Goal: Use online tool/utility: Utilize a website feature to perform a specific function

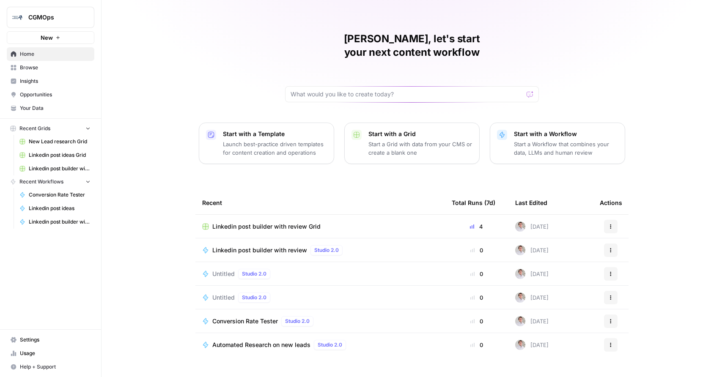
scroll to position [12, 0]
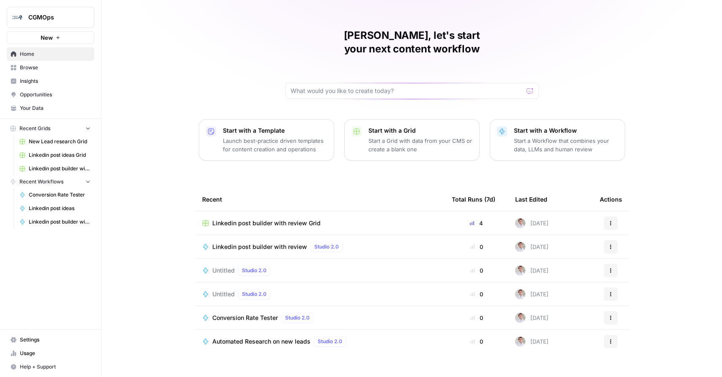
click at [222, 119] on button "Start with a Template Launch best-practice driven templates for content creatio…" at bounding box center [266, 139] width 135 height 41
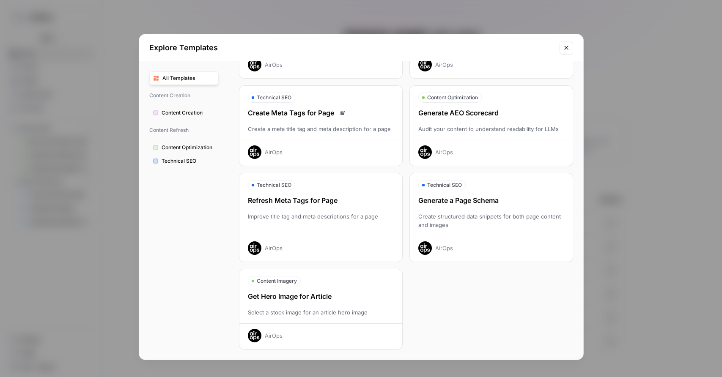
scroll to position [0, 0]
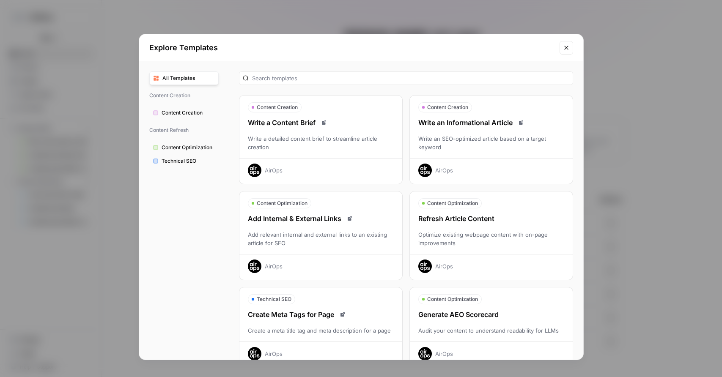
click at [563, 49] on icon "Close modal" at bounding box center [566, 47] width 7 height 7
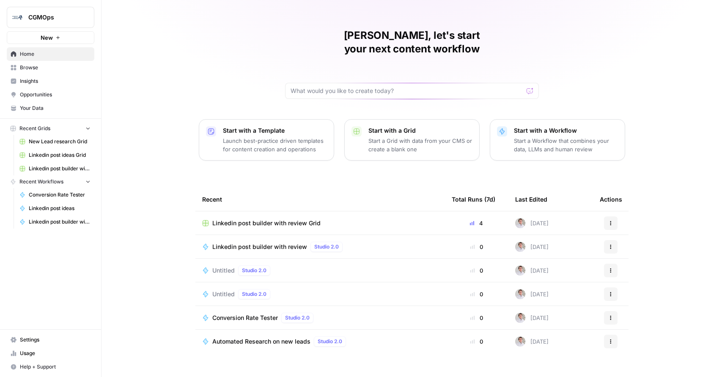
click at [246, 219] on span "Linkedin post builder with review Grid" at bounding box center [266, 223] width 108 height 8
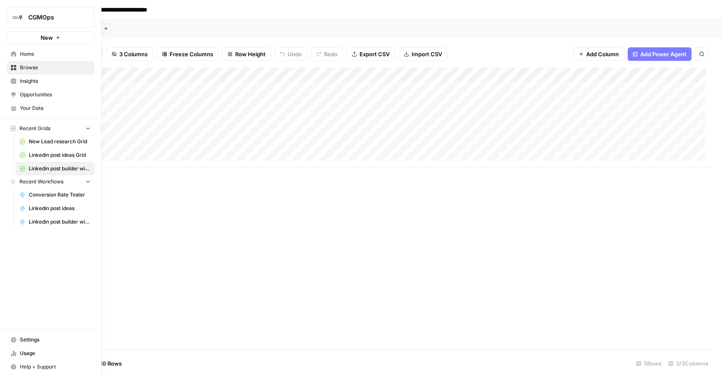
click at [27, 55] on span "Home" at bounding box center [55, 54] width 71 height 8
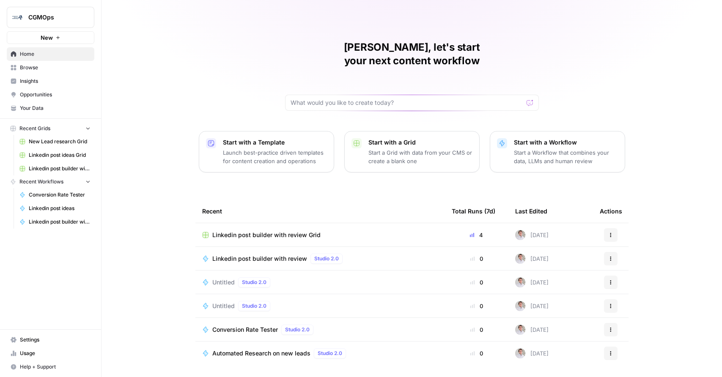
click at [270, 254] on span "Linkedin post builder with review" at bounding box center [259, 258] width 95 height 8
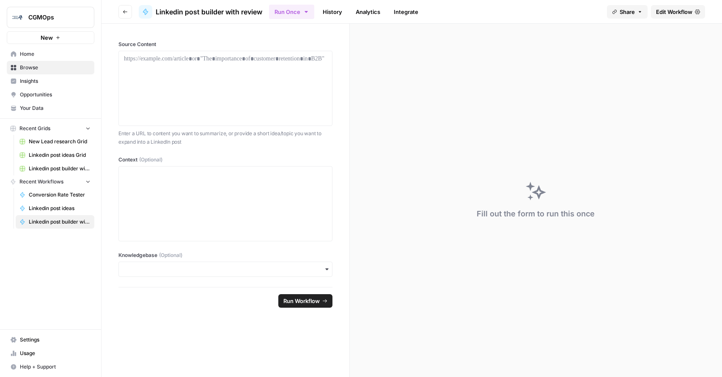
click at [680, 12] on span "Edit Workflow" at bounding box center [674, 12] width 36 height 8
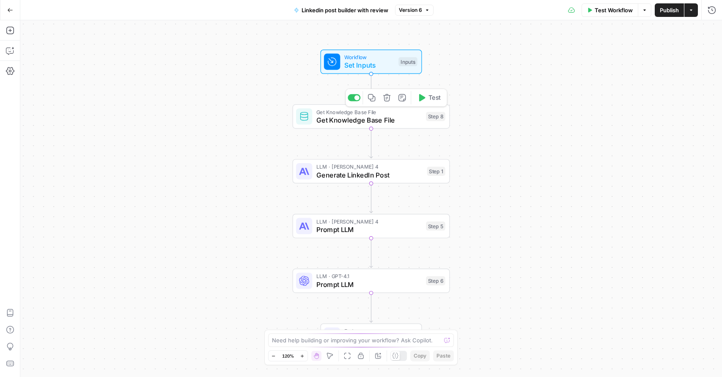
click at [377, 121] on span "Get Knowledge Base File" at bounding box center [369, 120] width 106 height 10
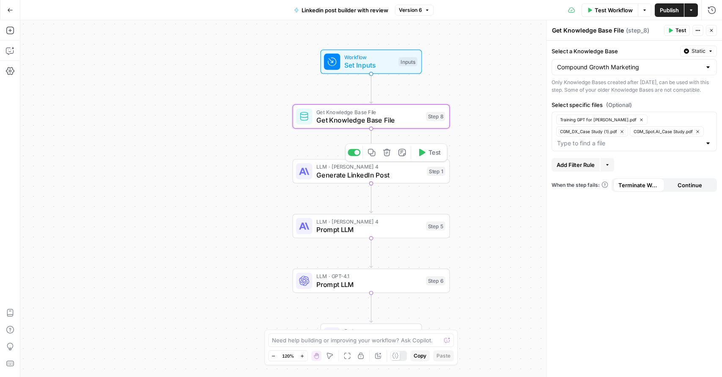
click at [363, 168] on span "LLM · [PERSON_NAME] 4" at bounding box center [369, 167] width 107 height 8
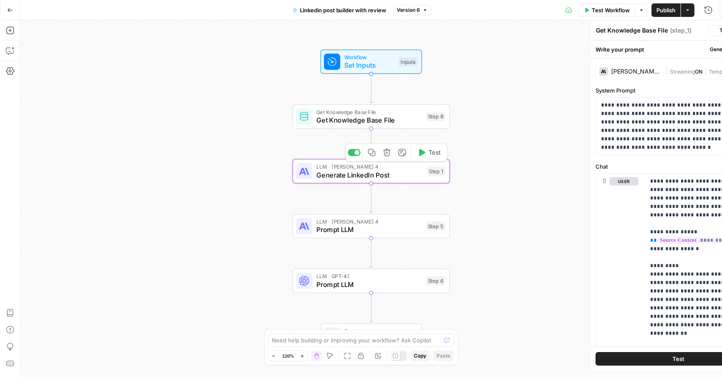
type textarea "Generate LinkedIn Post"
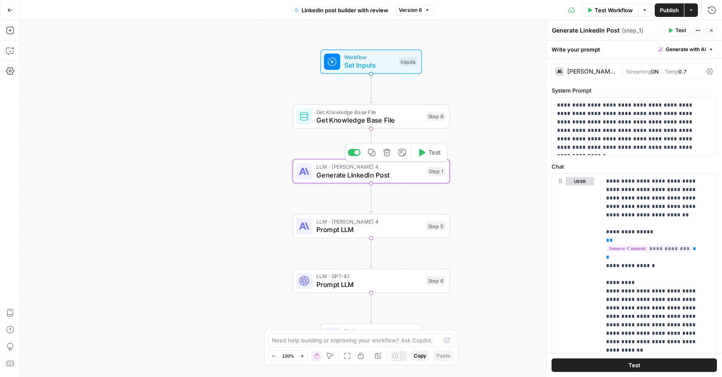
click at [361, 63] on span "Set Inputs" at bounding box center [369, 65] width 50 height 10
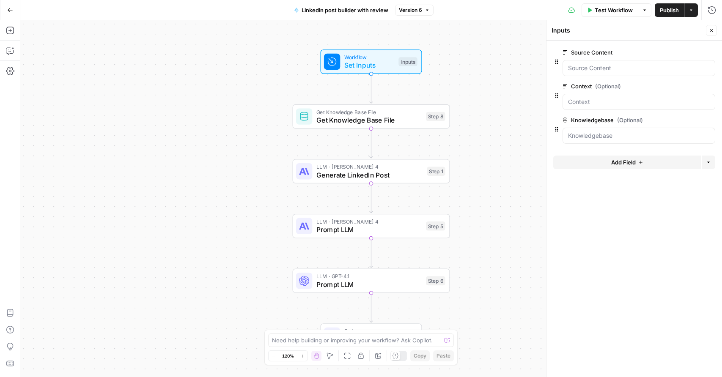
click at [364, 178] on span "Generate LinkedIn Post" at bounding box center [369, 175] width 107 height 10
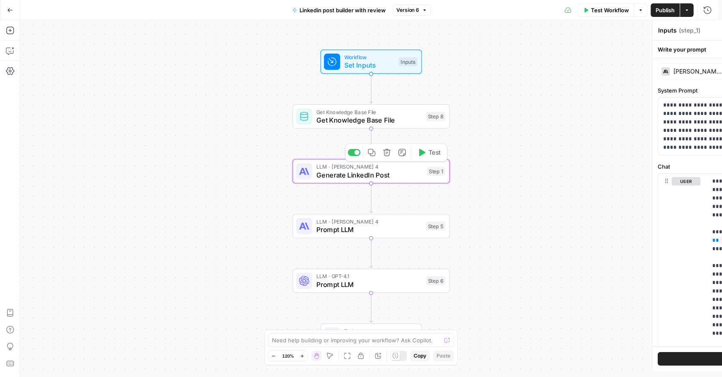
type textarea "Generate LinkedIn Post"
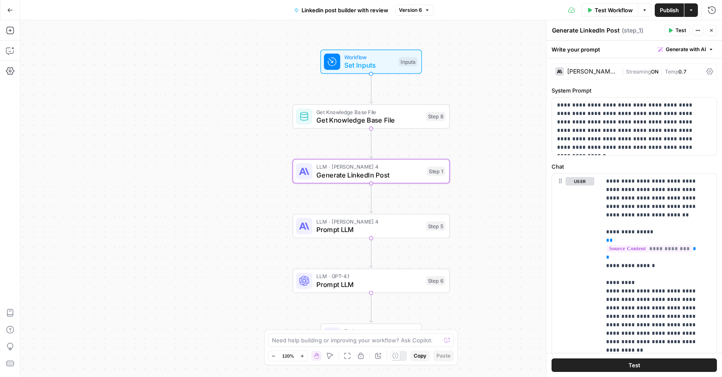
click at [352, 228] on span "Prompt LLM" at bounding box center [369, 229] width 106 height 10
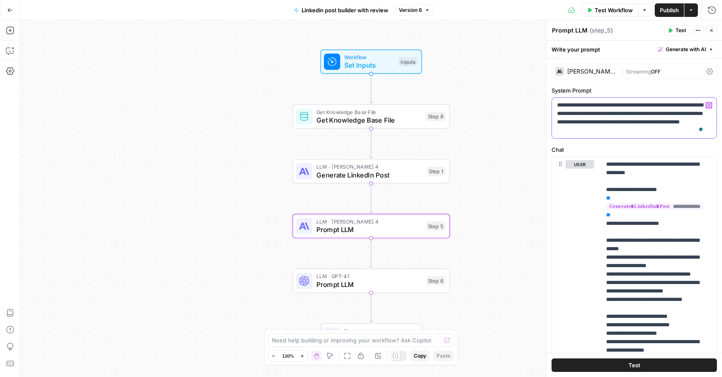
drag, startPoint x: 563, startPoint y: 106, endPoint x: 670, endPoint y: 137, distance: 111.5
click at [670, 137] on div "**********" at bounding box center [634, 118] width 164 height 41
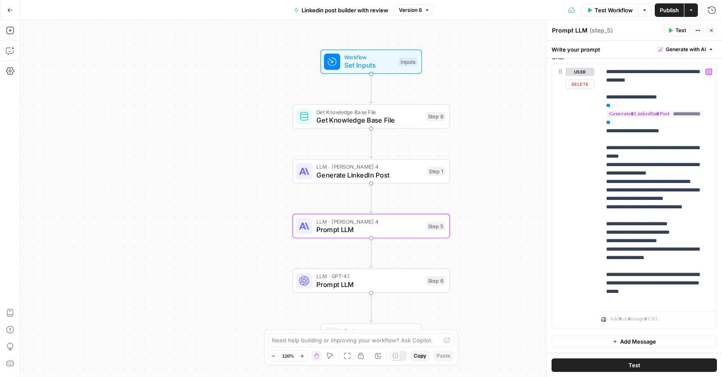
scroll to position [99, 0]
drag, startPoint x: 610, startPoint y: 162, endPoint x: 655, endPoint y: 225, distance: 77.5
click at [655, 225] on p "**********" at bounding box center [655, 186] width 99 height 237
click at [360, 285] on span "Prompt LLM" at bounding box center [369, 284] width 106 height 10
